Goal: Task Accomplishment & Management: Use online tool/utility

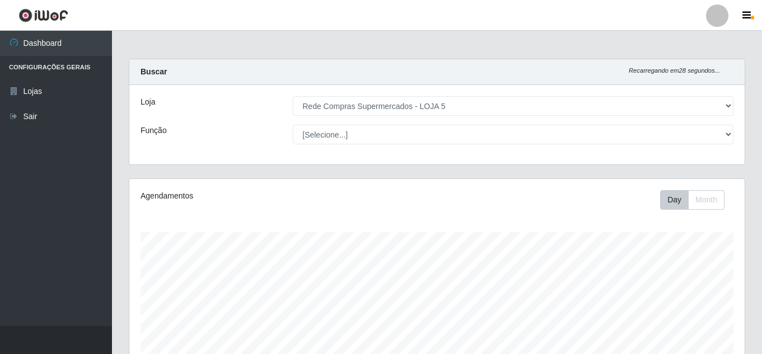
select select "397"
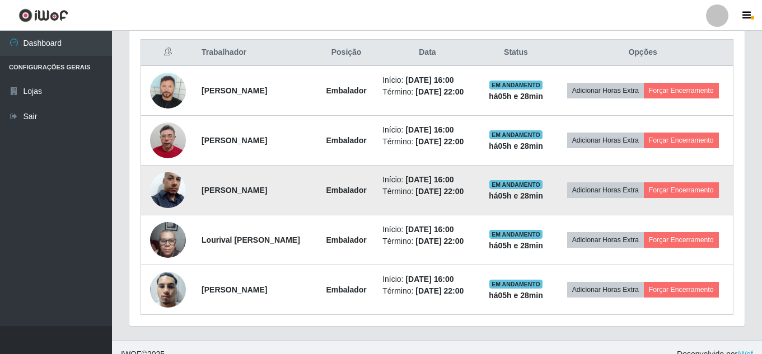
scroll to position [232, 615]
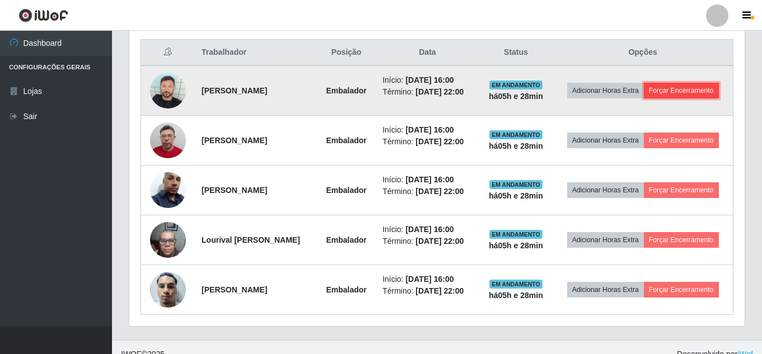
click at [668, 99] on button "Forçar Encerramento" at bounding box center [681, 91] width 75 height 16
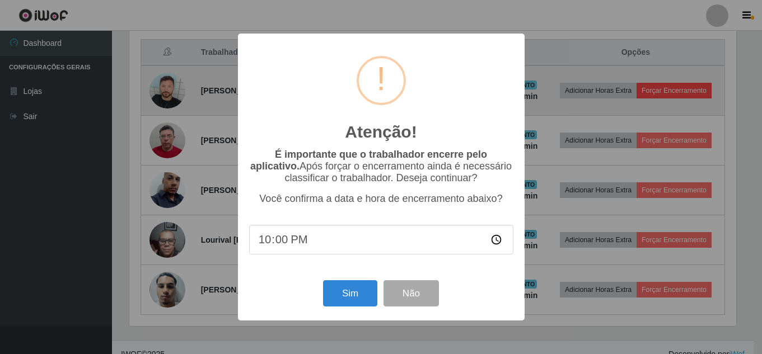
scroll to position [232, 610]
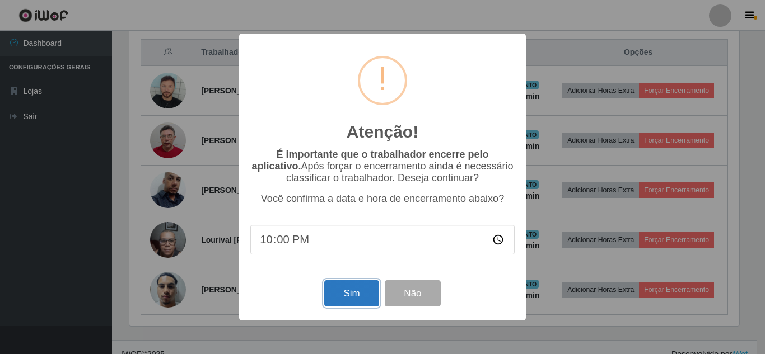
click at [347, 290] on button "Sim" at bounding box center [351, 293] width 54 height 26
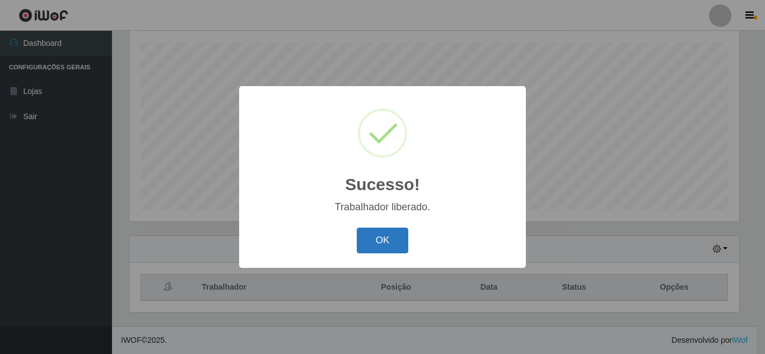
click at [387, 239] on button "OK" at bounding box center [383, 241] width 52 height 26
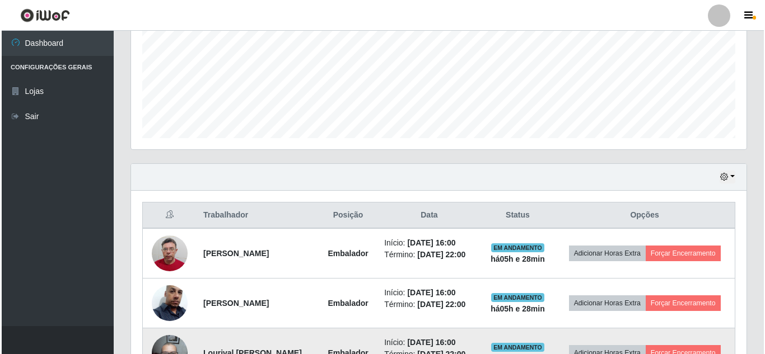
scroll to position [358, 0]
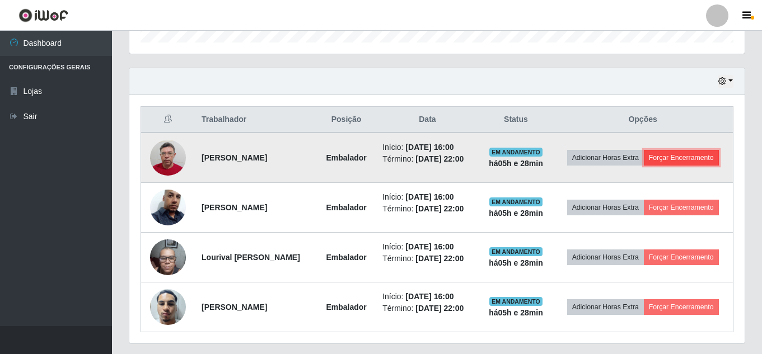
click at [663, 166] on button "Forçar Encerramento" at bounding box center [681, 158] width 75 height 16
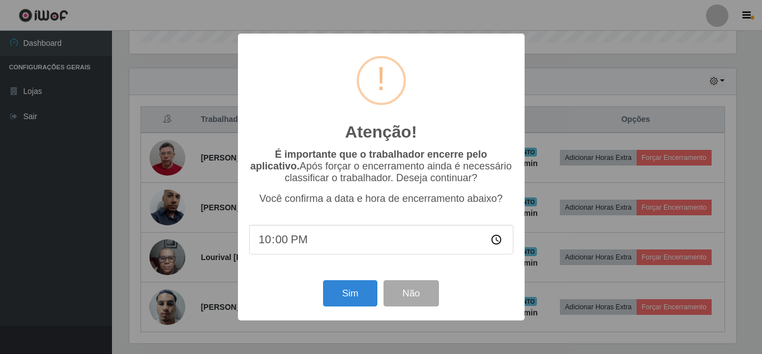
scroll to position [232, 610]
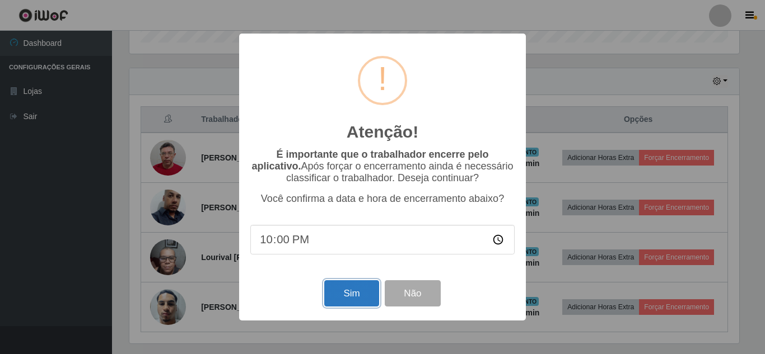
click at [350, 296] on button "Sim" at bounding box center [351, 293] width 54 height 26
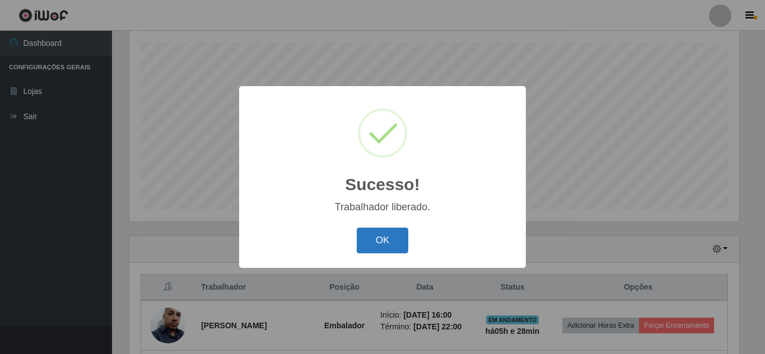
click at [389, 243] on button "OK" at bounding box center [383, 241] width 52 height 26
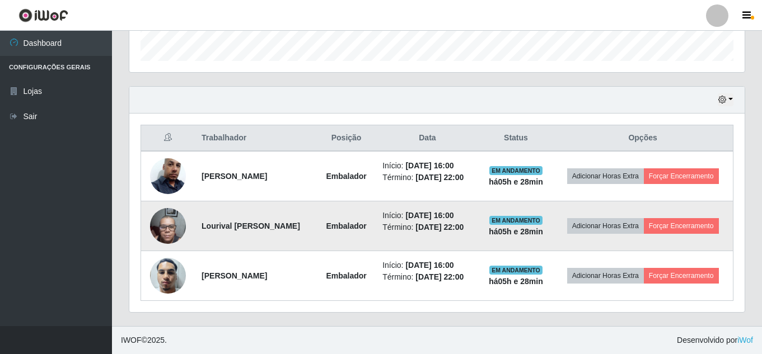
scroll to position [358, 0]
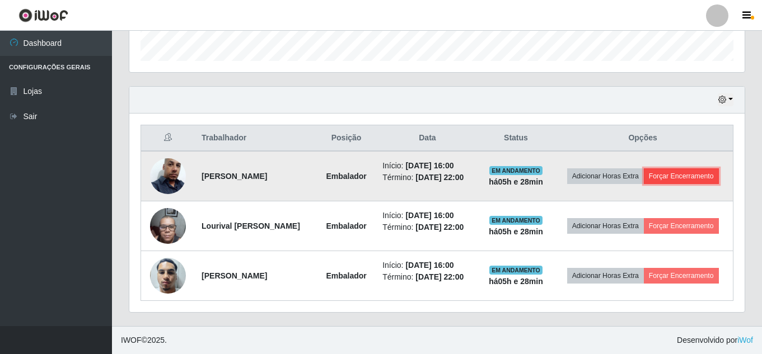
click at [644, 173] on button "Forçar Encerramento" at bounding box center [681, 176] width 75 height 16
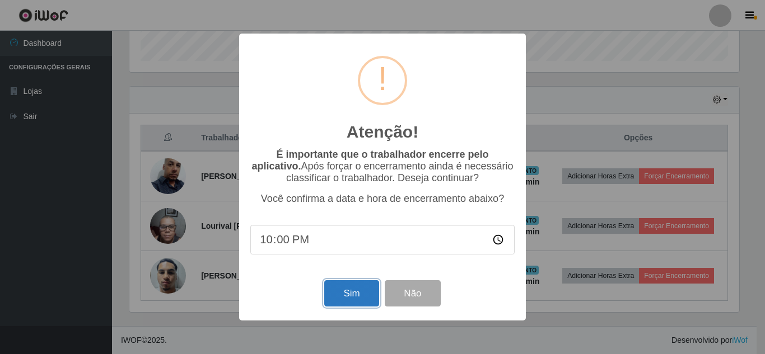
click at [331, 297] on button "Sim" at bounding box center [351, 293] width 54 height 26
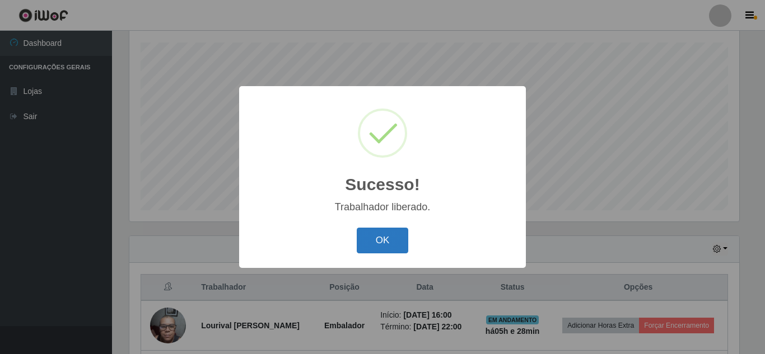
click at [391, 237] on button "OK" at bounding box center [383, 241] width 52 height 26
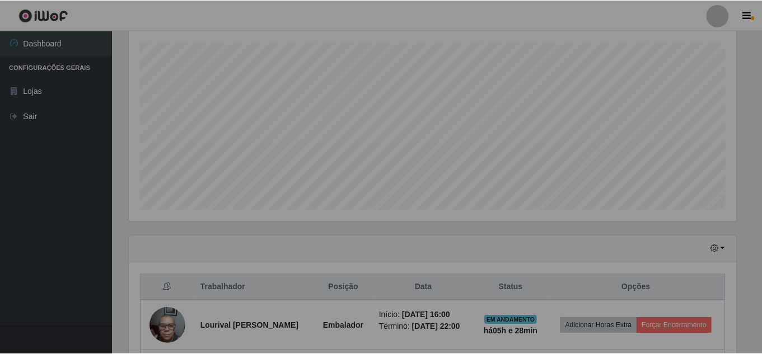
scroll to position [0, 0]
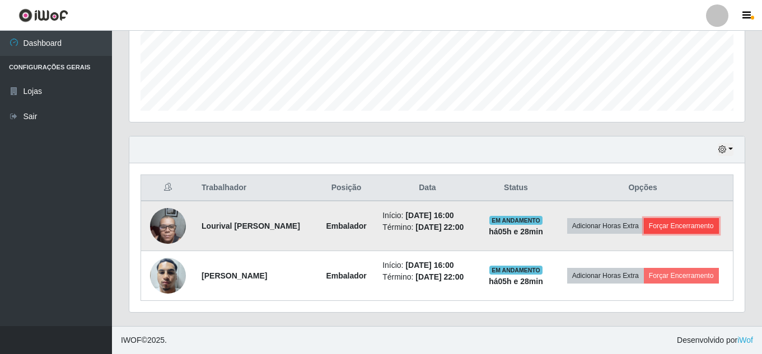
click at [644, 224] on button "Forçar Encerramento" at bounding box center [681, 226] width 75 height 16
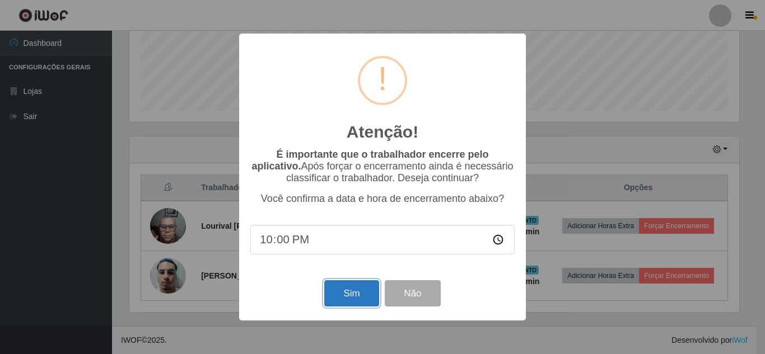
click at [337, 294] on button "Sim" at bounding box center [351, 293] width 54 height 26
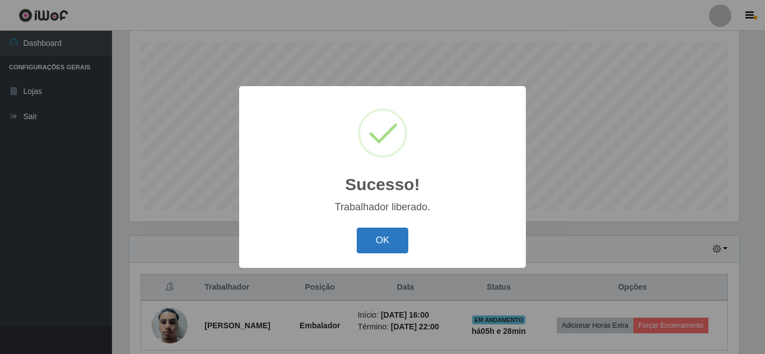
click at [396, 237] on button "OK" at bounding box center [383, 241] width 52 height 26
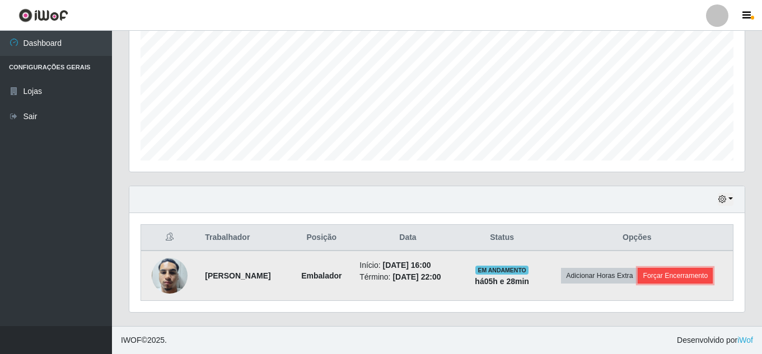
click at [673, 282] on button "Forçar Encerramento" at bounding box center [675, 276] width 75 height 16
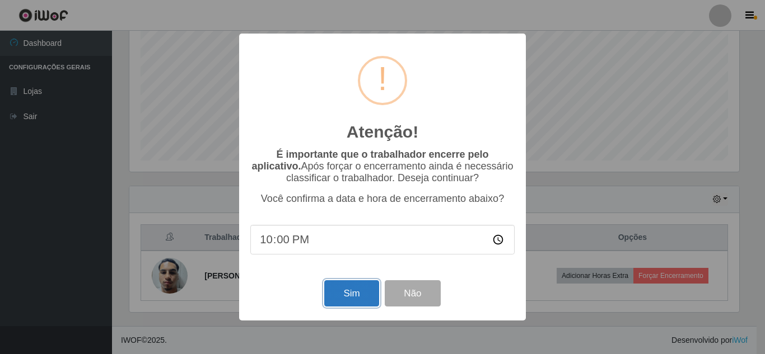
click at [351, 298] on button "Sim" at bounding box center [351, 293] width 54 height 26
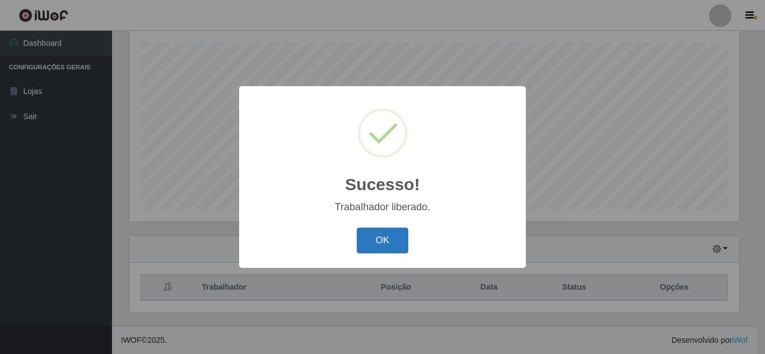
click at [381, 232] on button "OK" at bounding box center [383, 241] width 52 height 26
